Goal: Navigation & Orientation: Find specific page/section

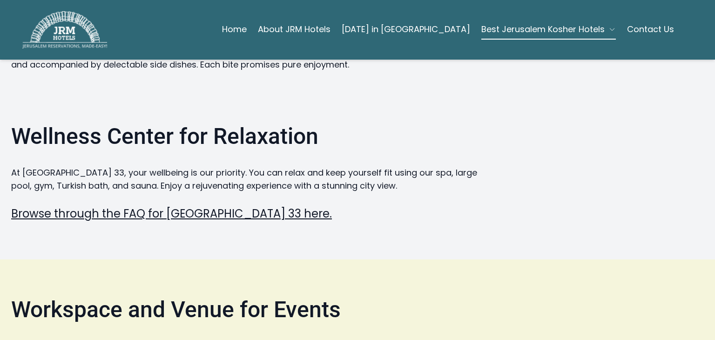
scroll to position [1234, 0]
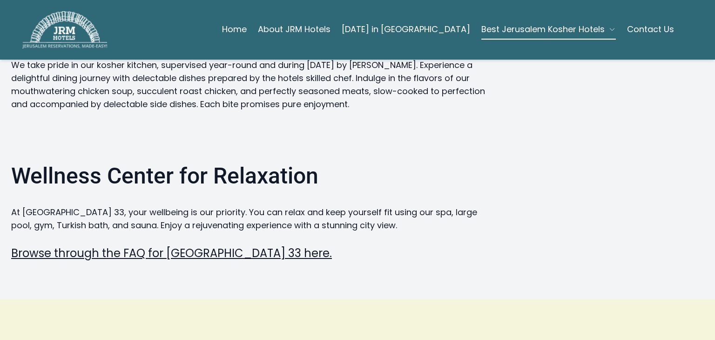
click at [111, 245] on link "Browse through the FAQ for Hotel Yirmiyahu 33 here." at bounding box center [171, 252] width 321 height 15
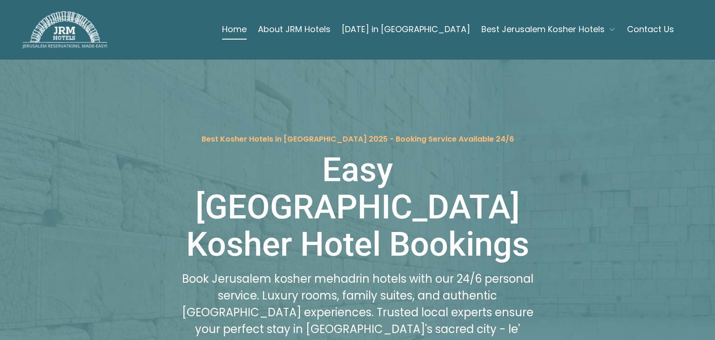
click at [328, 30] on link "About JRM Hotels" at bounding box center [294, 29] width 73 height 19
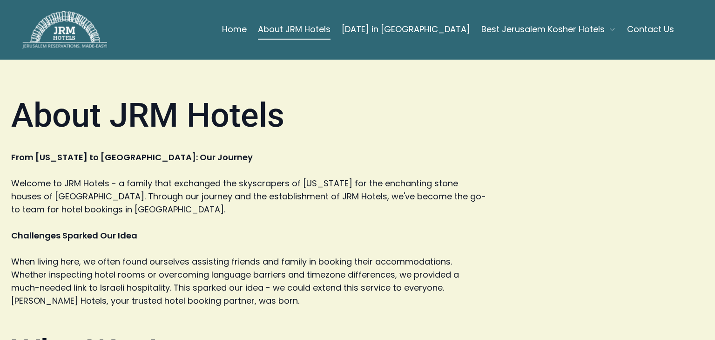
click at [247, 32] on link "Home" at bounding box center [234, 29] width 25 height 19
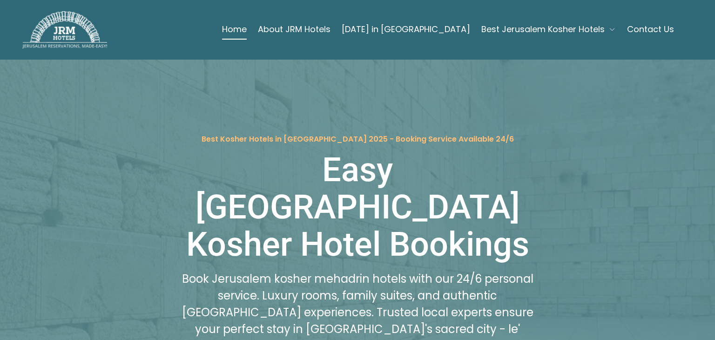
click at [608, 27] on icon "button" at bounding box center [611, 29] width 7 height 7
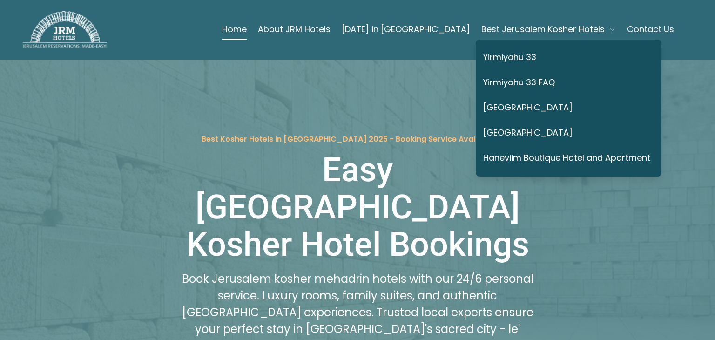
click at [315, 29] on link "About JRM Hotels" at bounding box center [294, 29] width 73 height 19
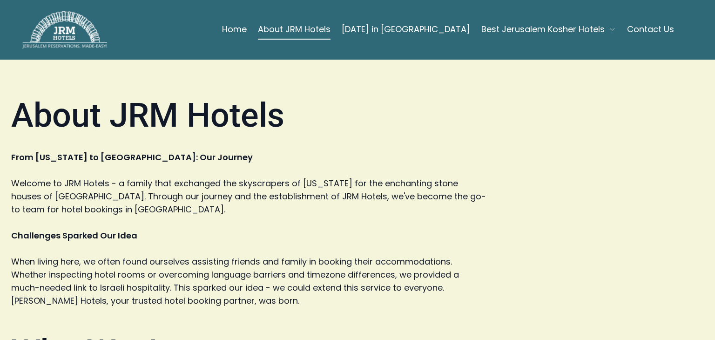
click at [247, 28] on link "Home" at bounding box center [234, 29] width 25 height 19
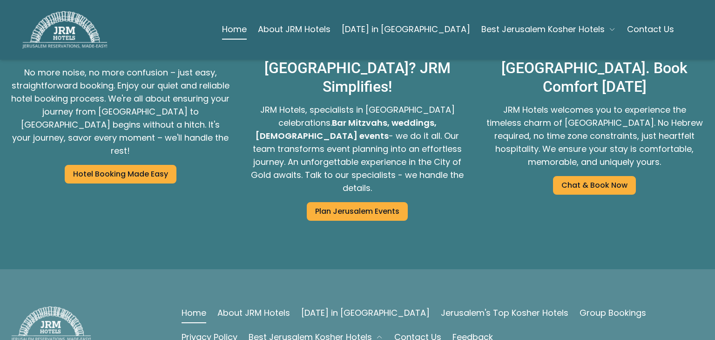
scroll to position [1735, 0]
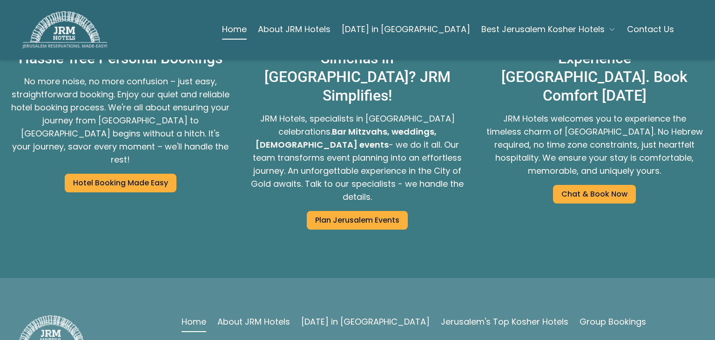
click at [255, 315] on link "About JRM Hotels" at bounding box center [253, 321] width 73 height 13
